Goal: Information Seeking & Learning: Learn about a topic

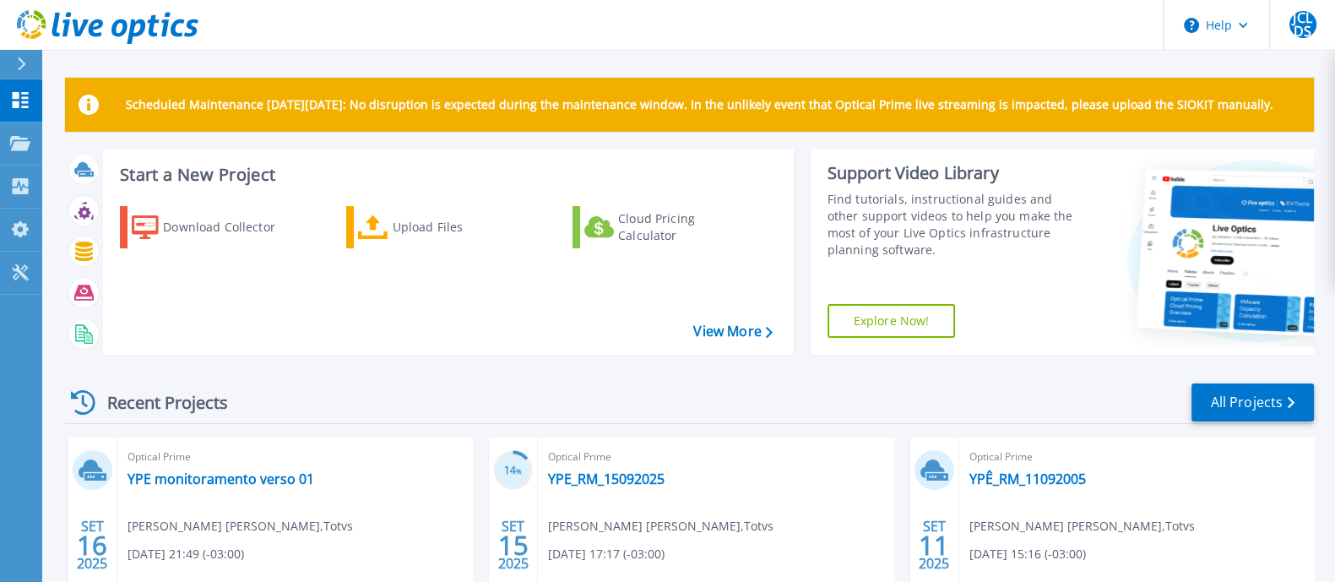
scroll to position [105, 0]
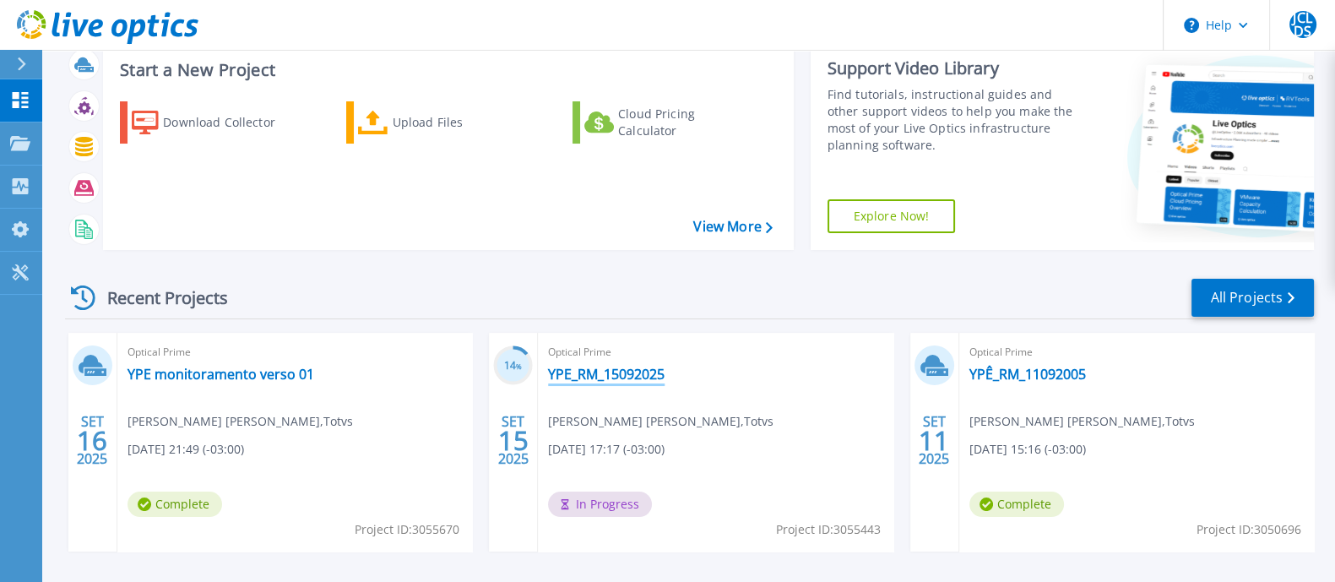
click at [643, 369] on link "YPE_RM_15092025" at bounding box center [606, 374] width 117 height 17
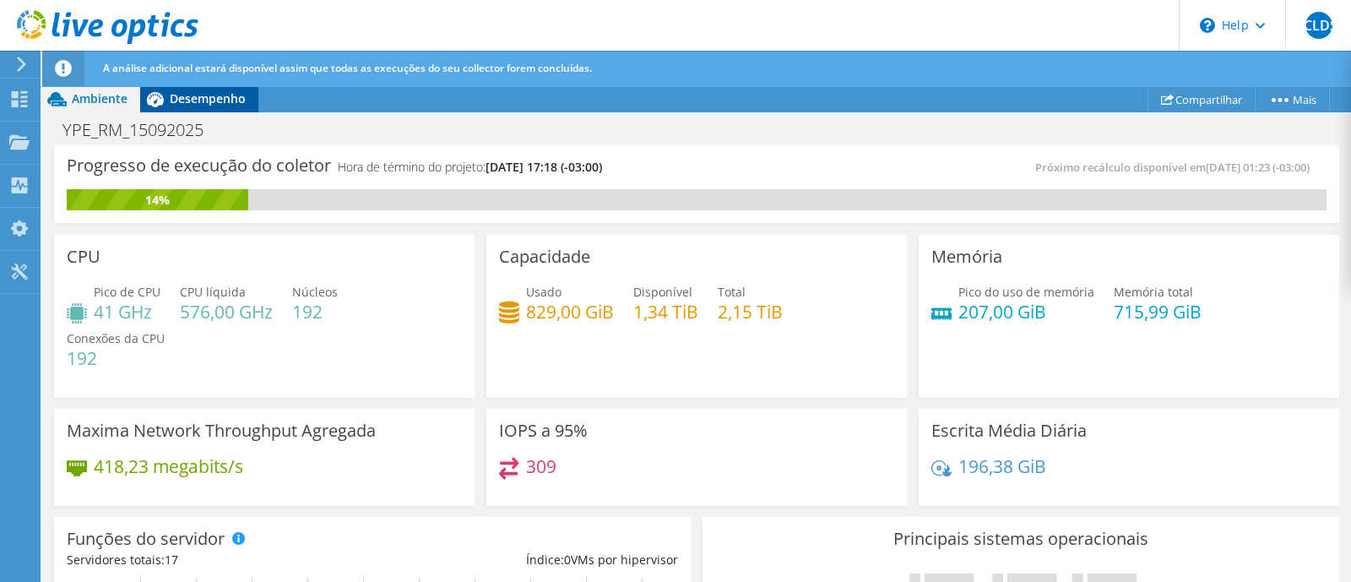
click at [218, 109] on div "Desempenho" at bounding box center [199, 98] width 118 height 27
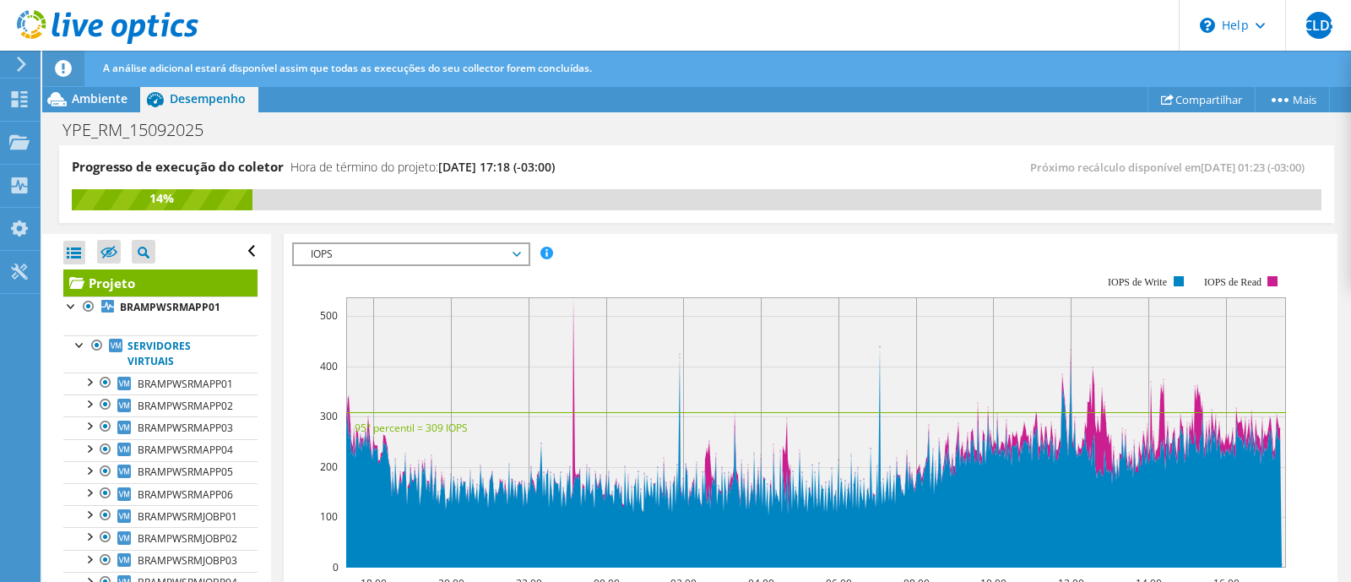
scroll to position [210, 0]
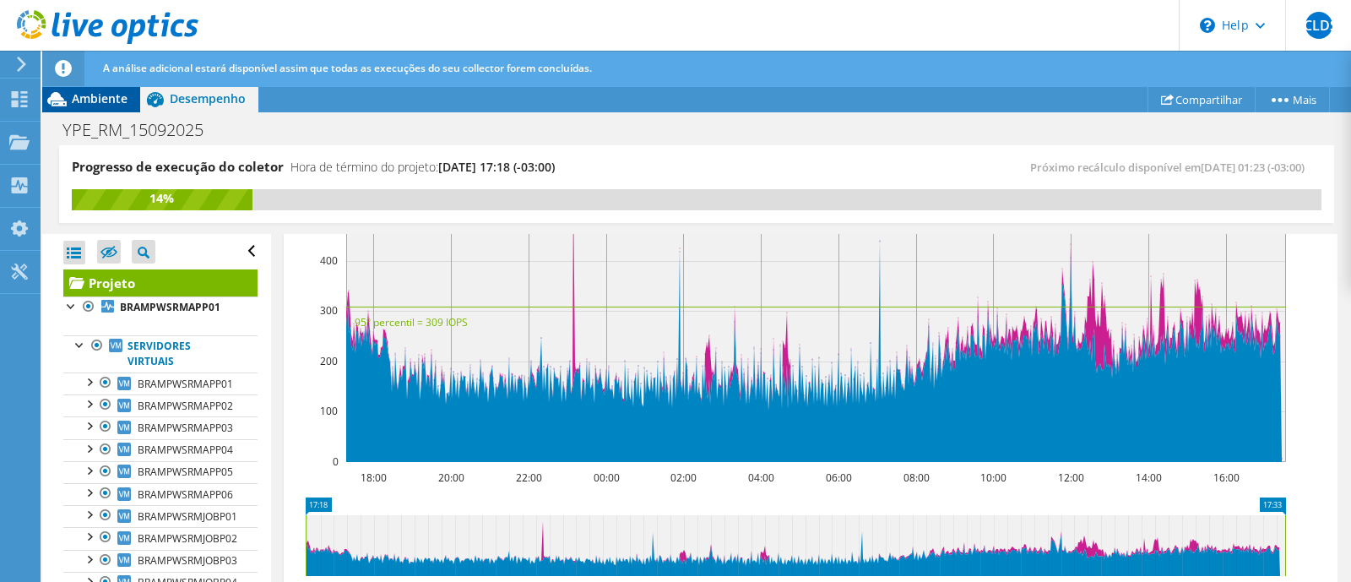
click at [80, 88] on div "Ambiente" at bounding box center [91, 98] width 98 height 27
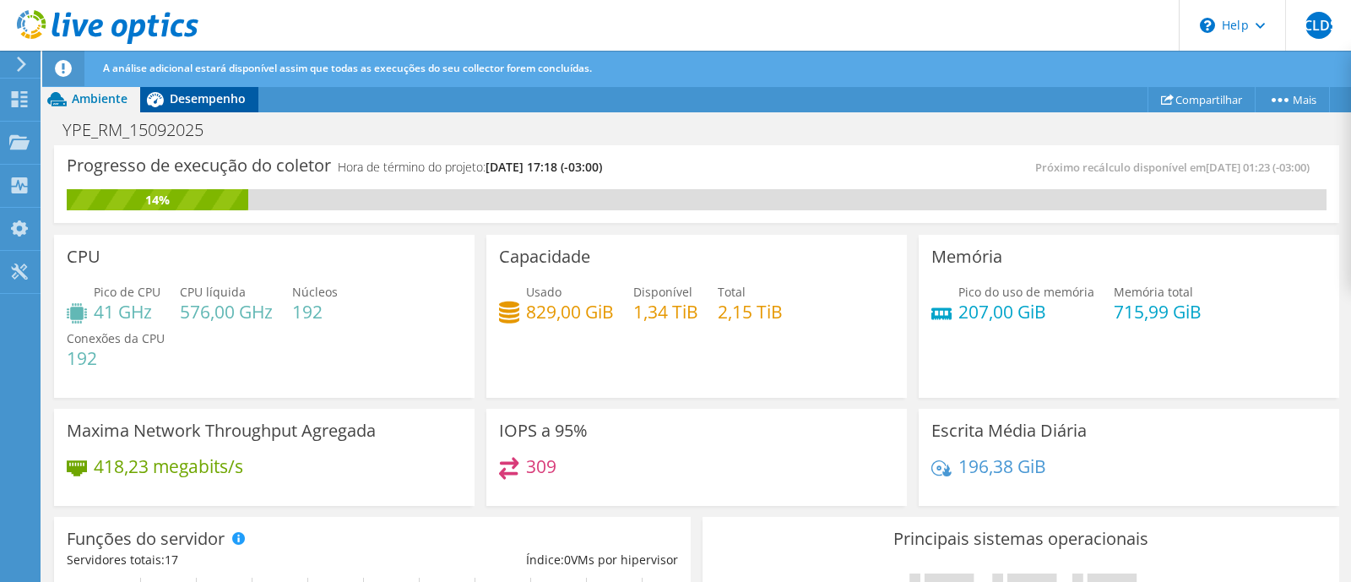
click at [172, 99] on span "Desempenho" at bounding box center [208, 98] width 76 height 16
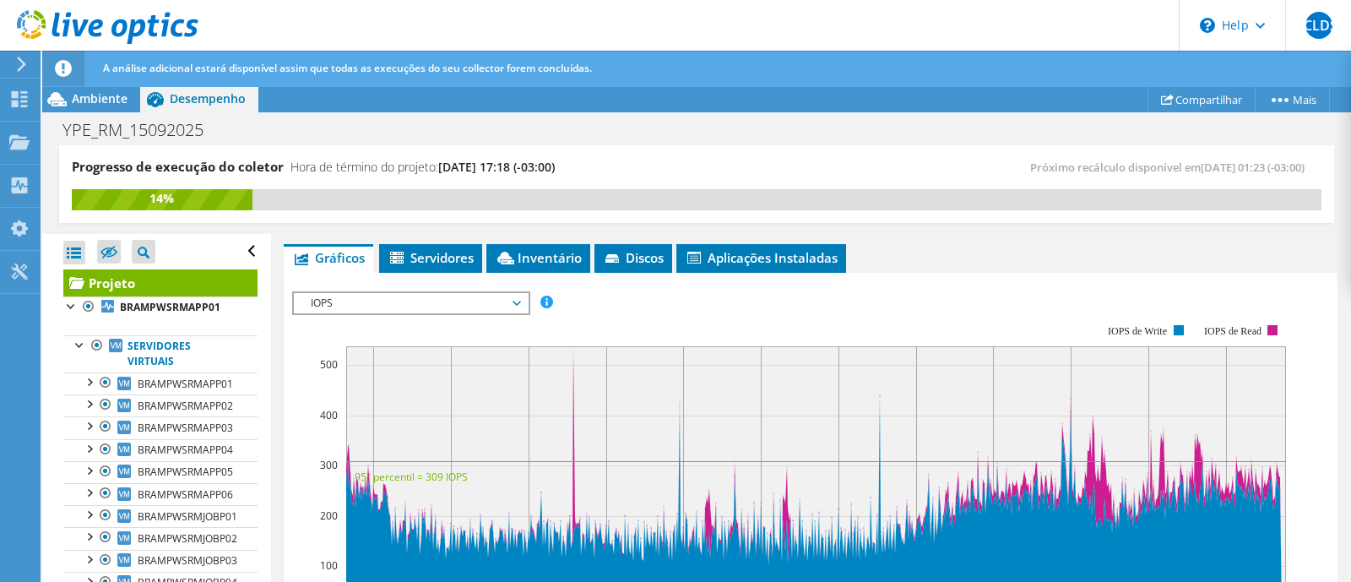
scroll to position [0, 0]
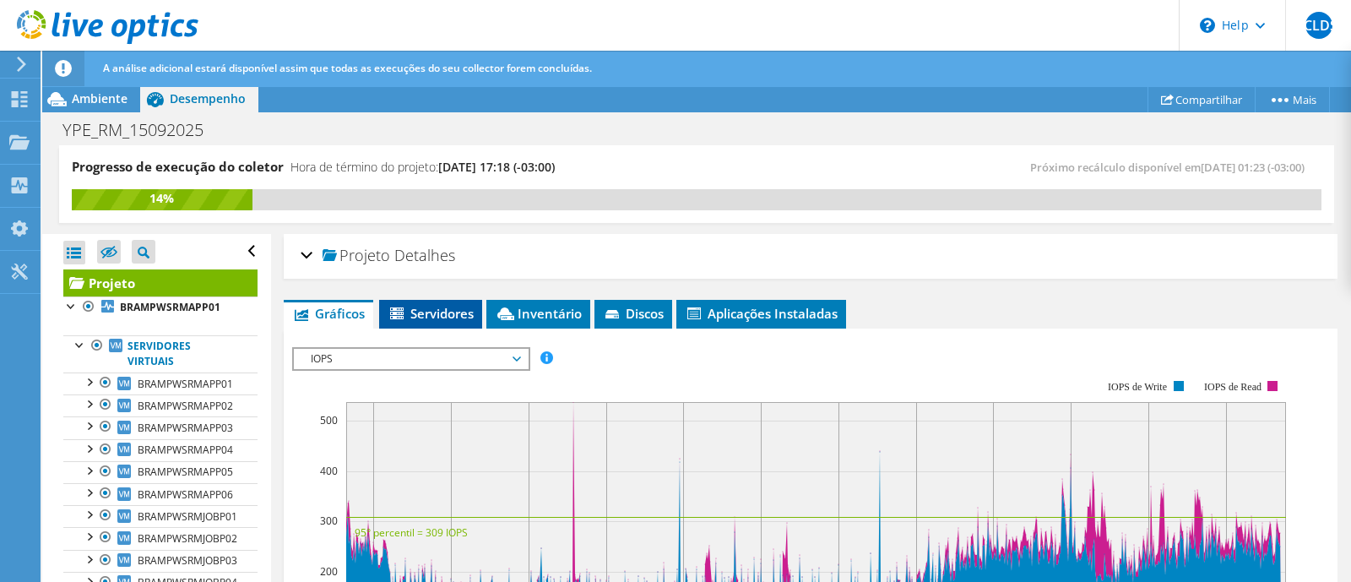
click at [442, 318] on span "Servidores" at bounding box center [431, 313] width 86 height 17
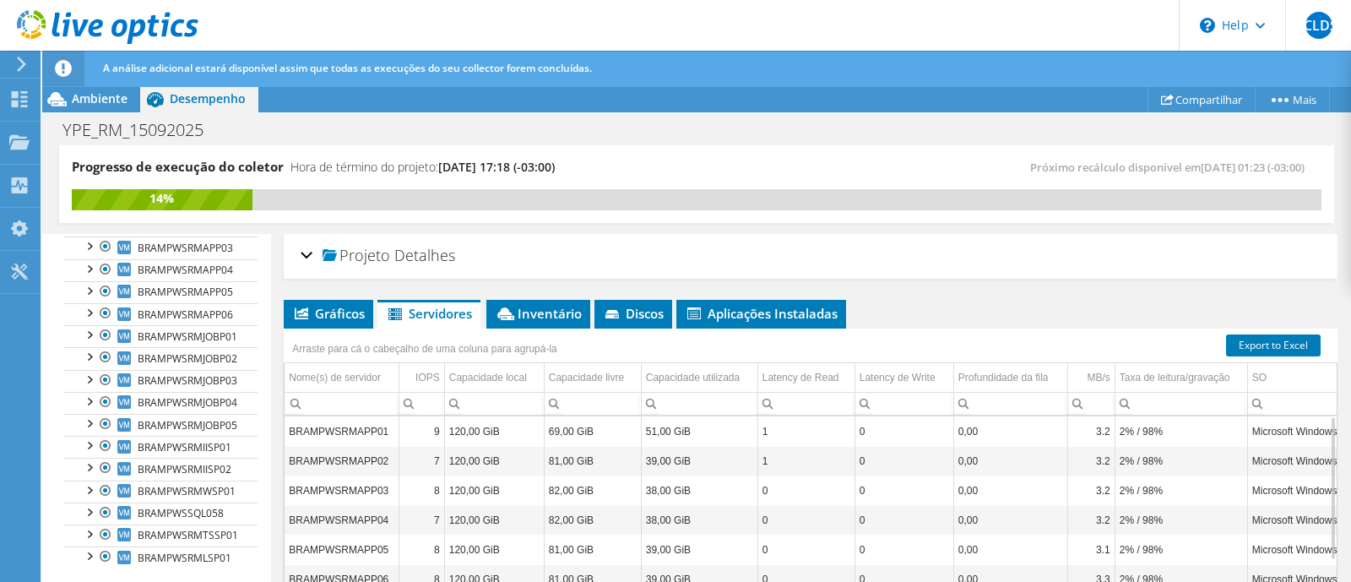
scroll to position [198, 0]
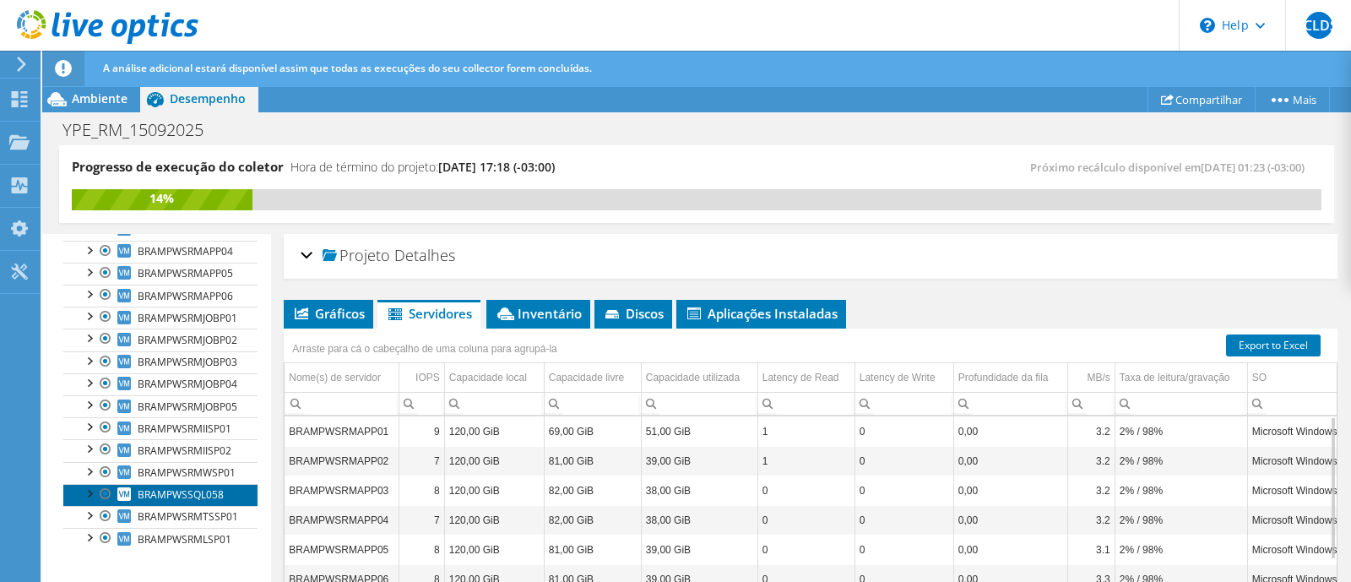
click at [182, 484] on link "BRAMPWSSQL058" at bounding box center [160, 495] width 194 height 22
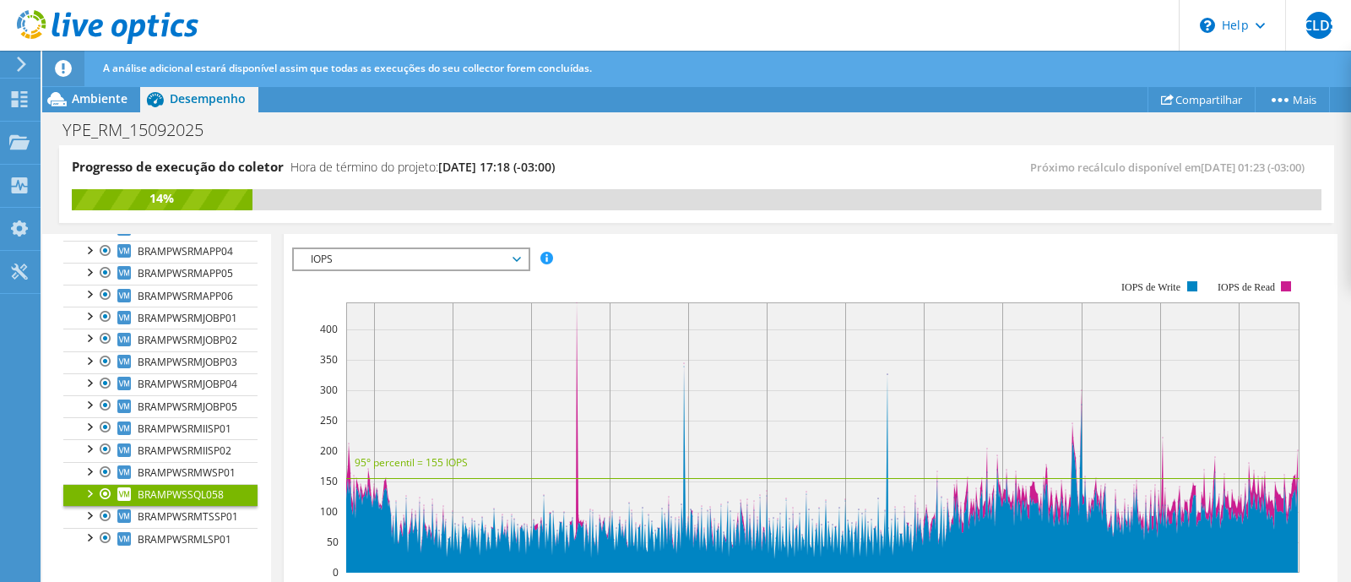
scroll to position [0, 0]
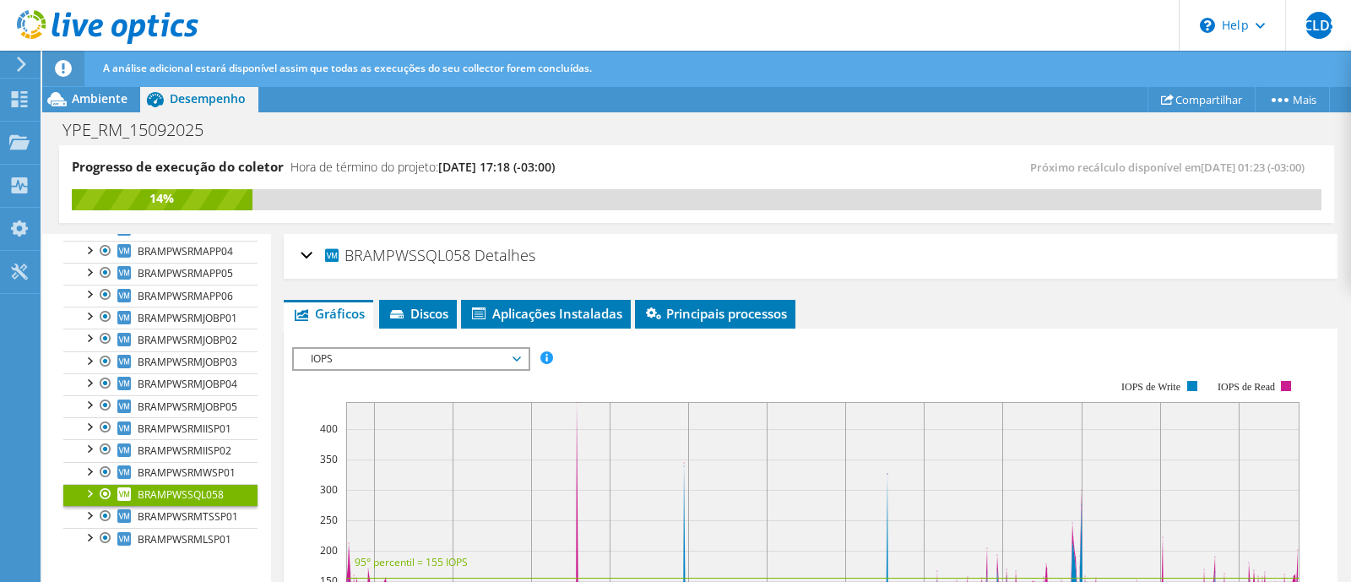
click at [515, 360] on span "IOPS" at bounding box center [410, 359] width 217 height 20
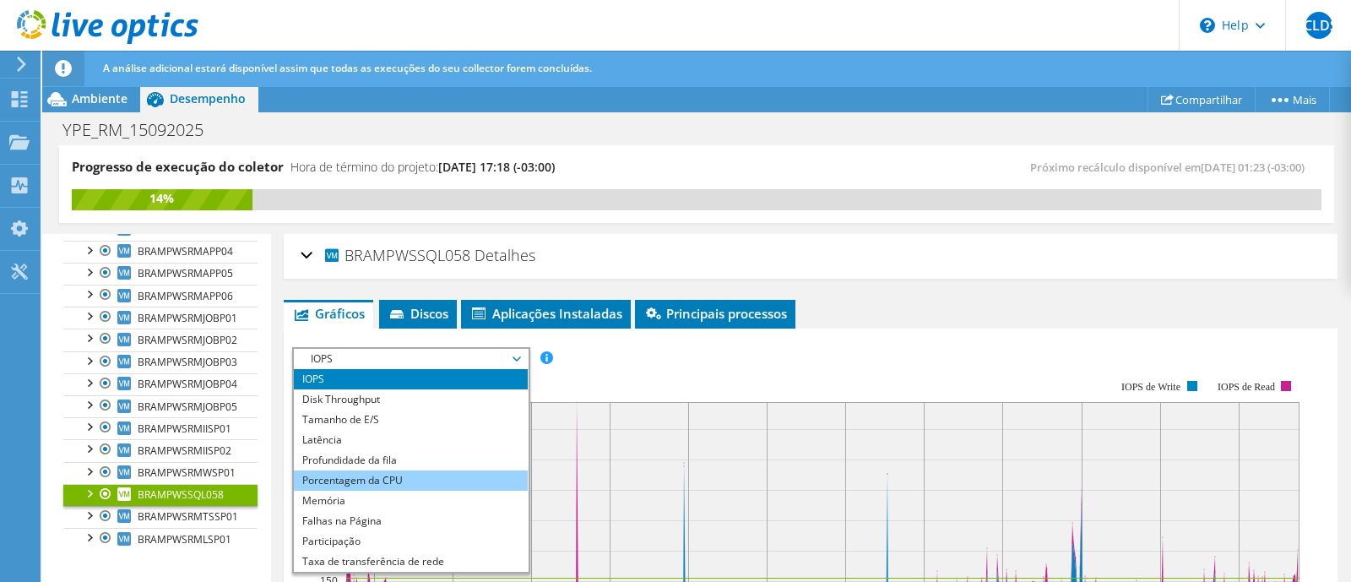
click at [485, 475] on li "Porcentagem da CPU" at bounding box center [411, 480] width 234 height 20
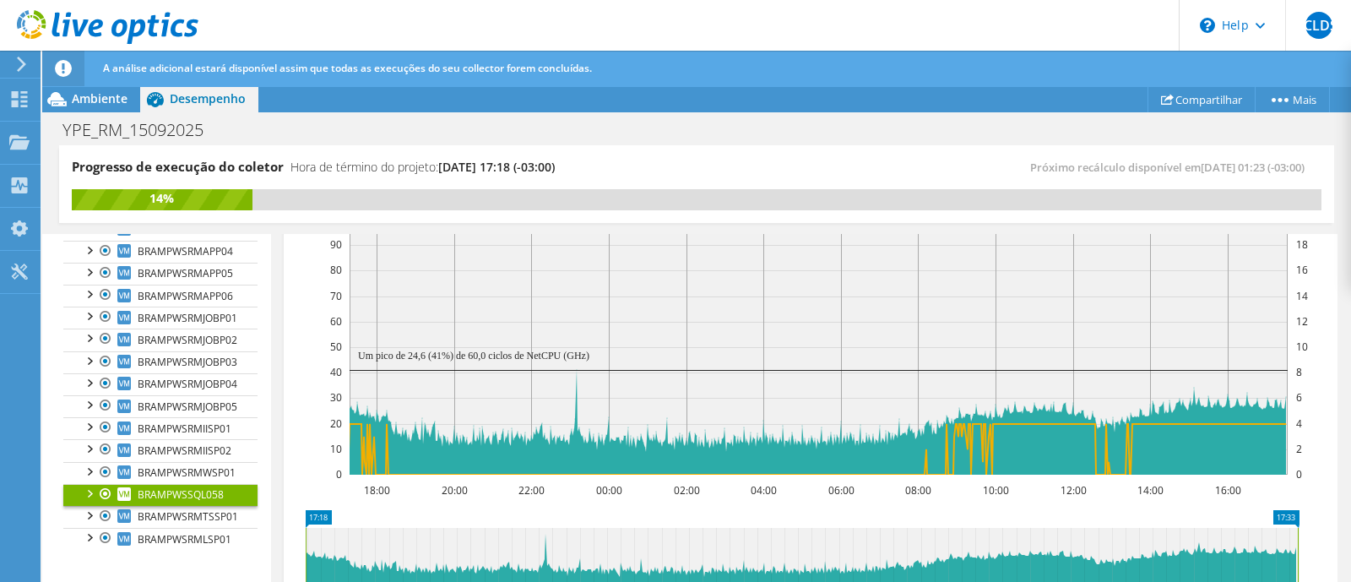
scroll to position [317, 0]
